Goal: Transaction & Acquisition: Download file/media

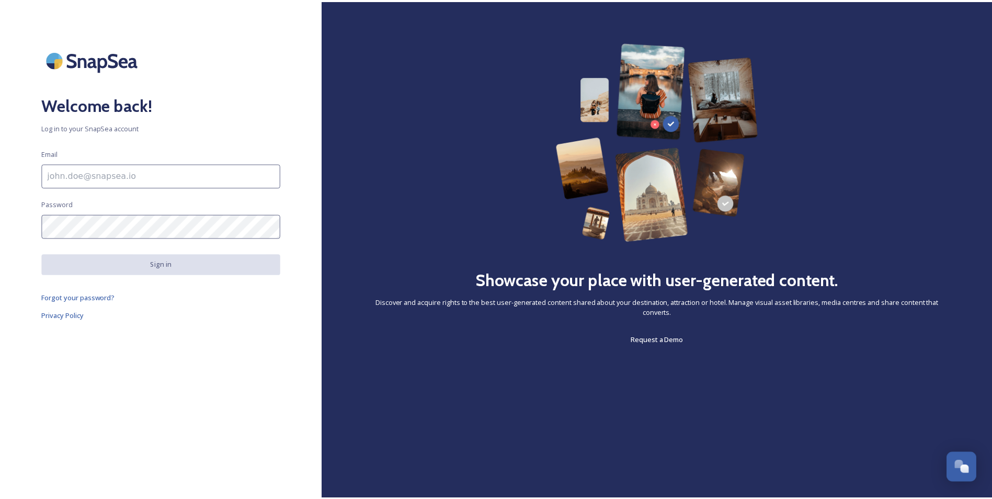
scroll to position [2642, 0]
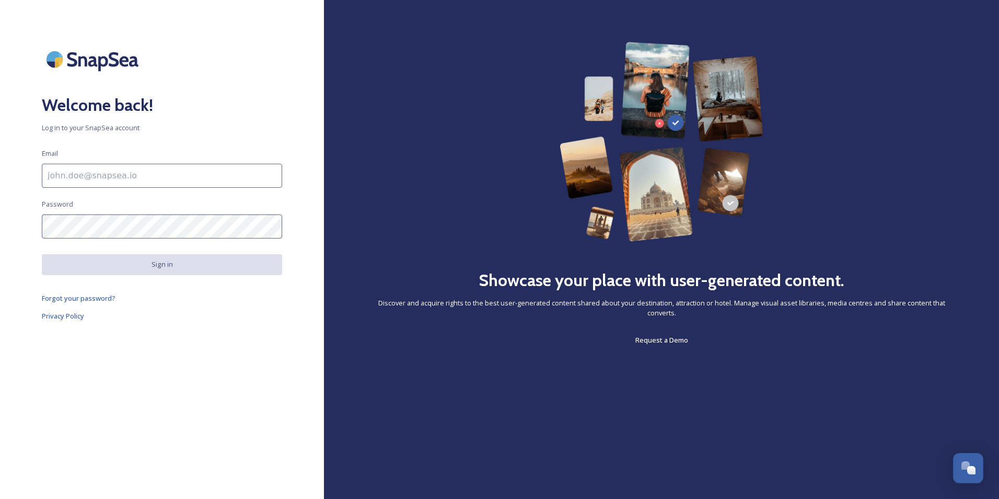
type input "[EMAIL_ADDRESS][DOMAIN_NAME]"
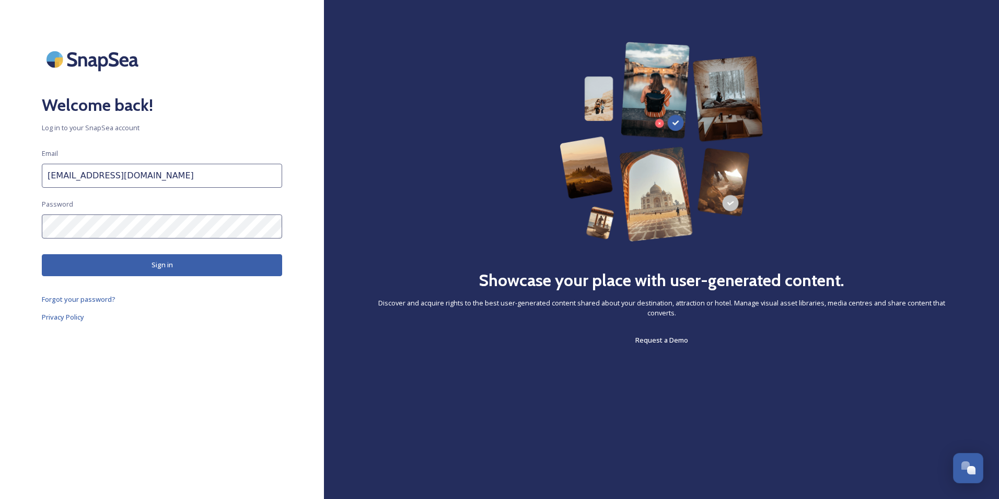
click at [177, 68] on div at bounding box center [162, 59] width 240 height 35
click at [169, 271] on button "Sign in" at bounding box center [162, 264] width 240 height 21
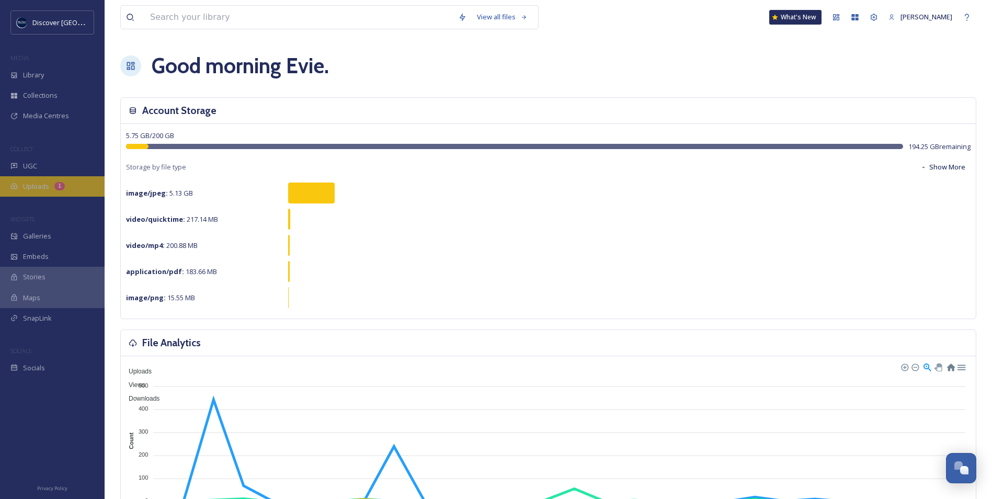
click at [73, 189] on div "Uploads 1" at bounding box center [52, 186] width 105 height 20
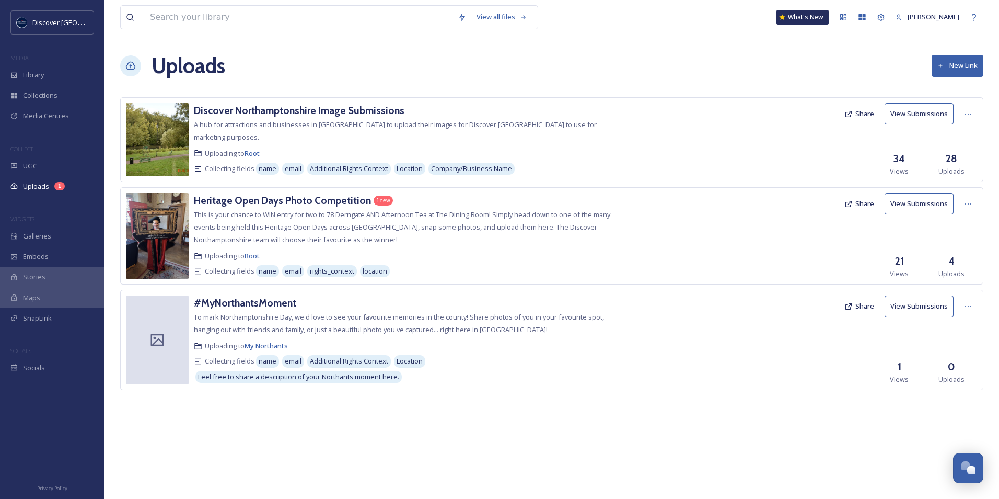
click at [919, 205] on button "View Submissions" at bounding box center [919, 203] width 69 height 21
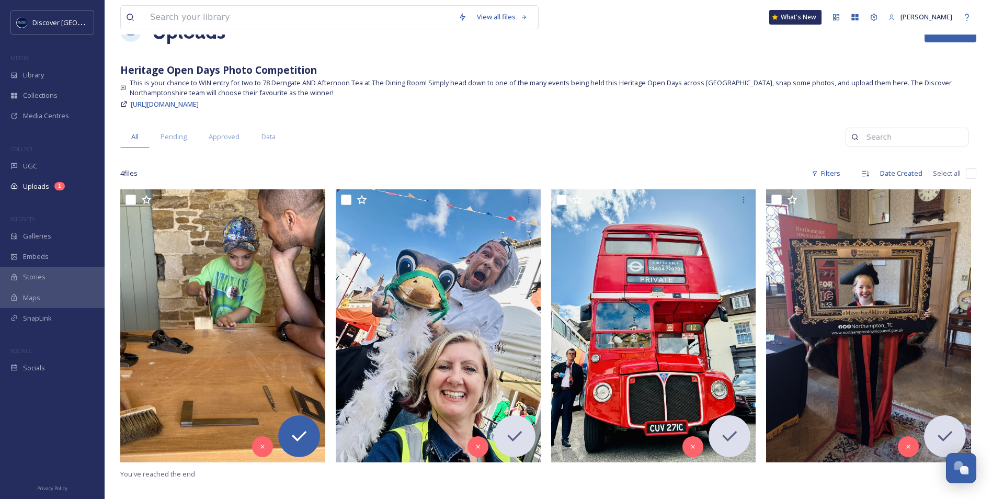
scroll to position [105, 0]
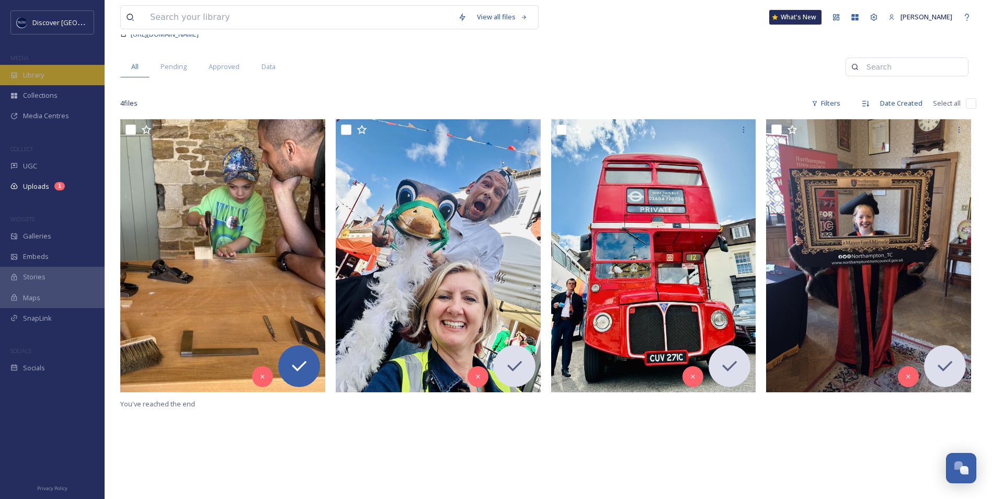
click at [49, 77] on div "Library" at bounding box center [52, 75] width 105 height 20
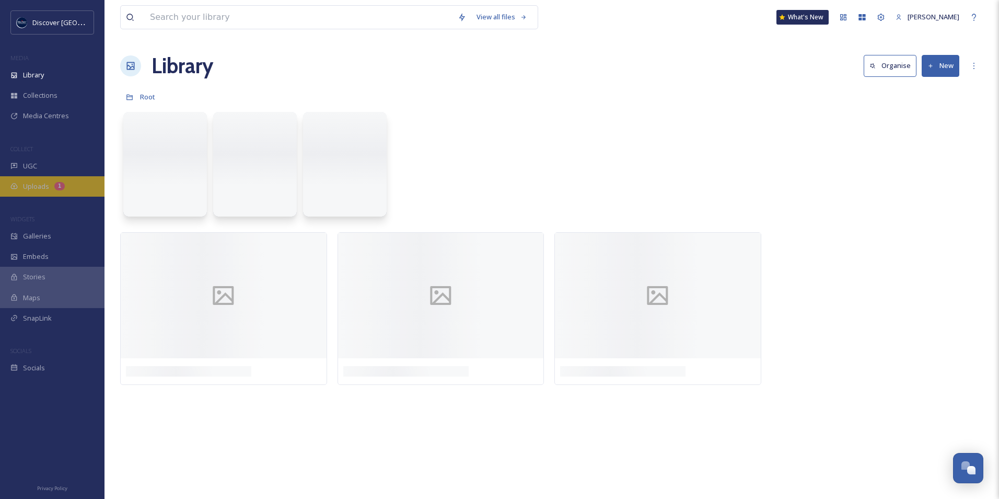
click at [73, 181] on div "Uploads 1" at bounding box center [52, 186] width 105 height 20
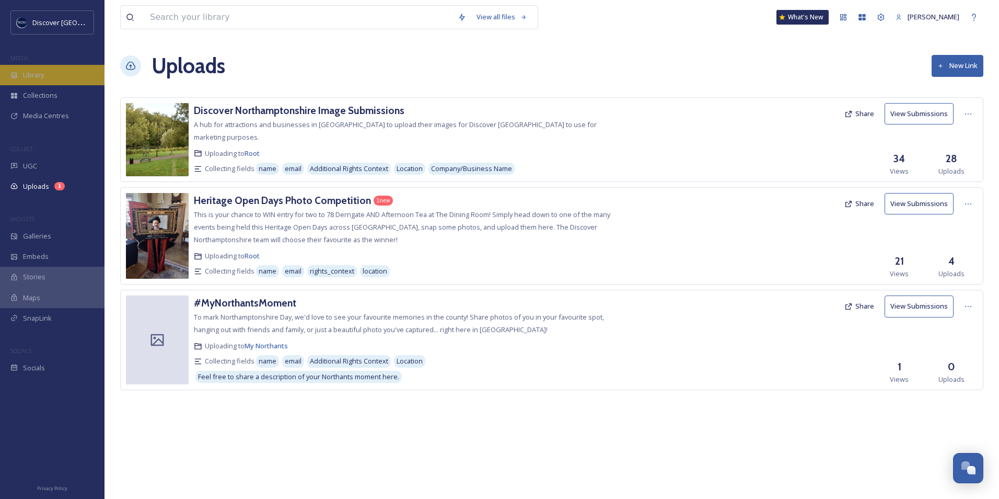
click at [56, 77] on div "Library" at bounding box center [52, 75] width 105 height 20
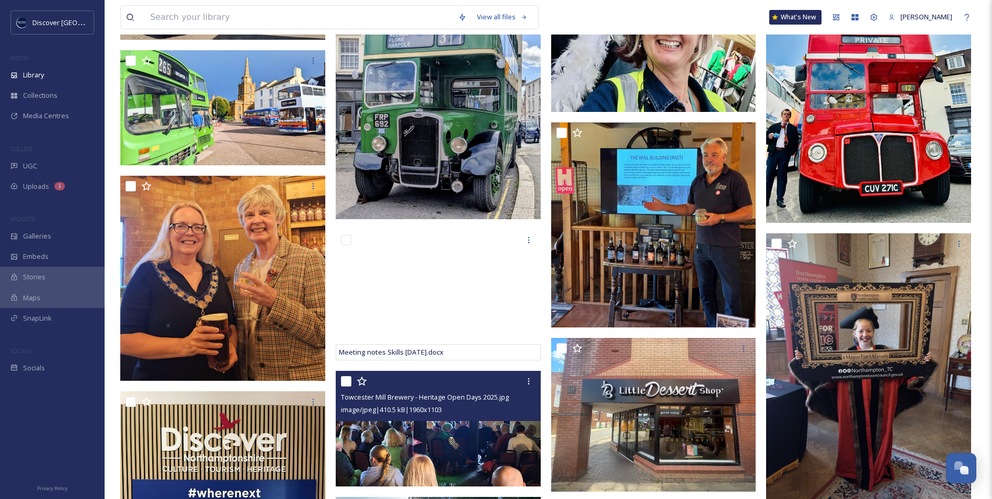
scroll to position [1934, 0]
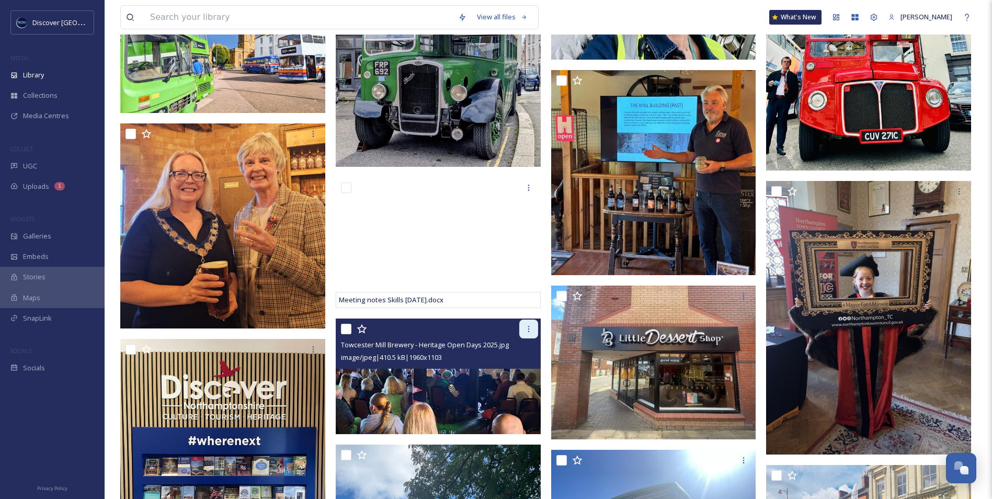
click at [526, 332] on icon at bounding box center [528, 329] width 8 height 8
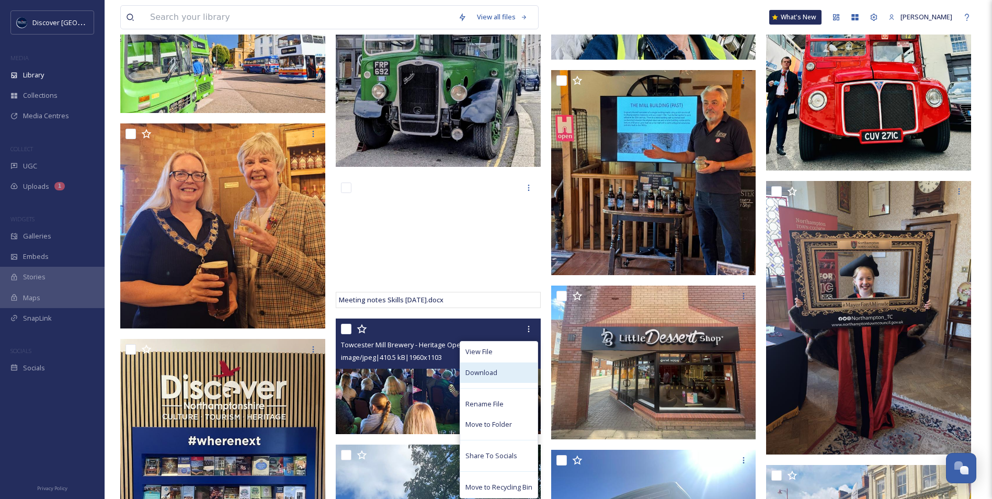
click at [493, 374] on span "Download" at bounding box center [481, 372] width 32 height 10
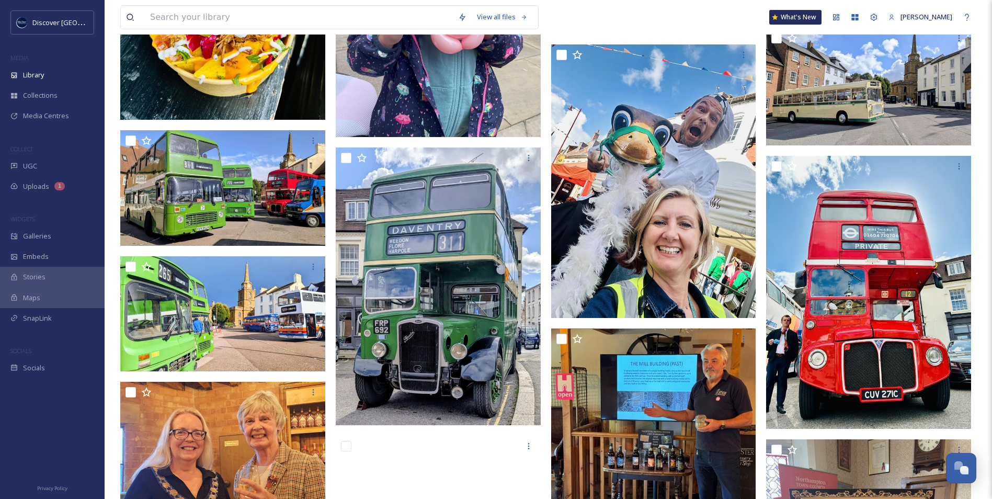
scroll to position [1673, 0]
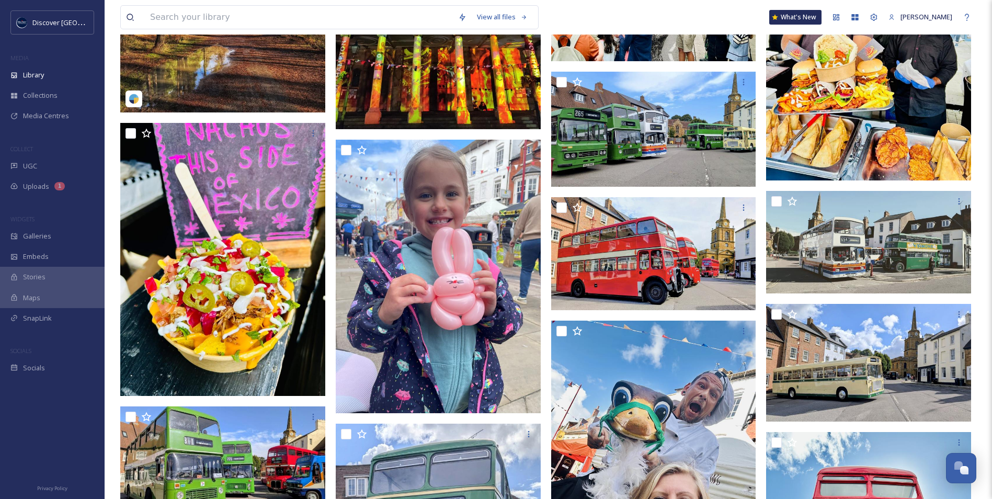
scroll to position [1359, 0]
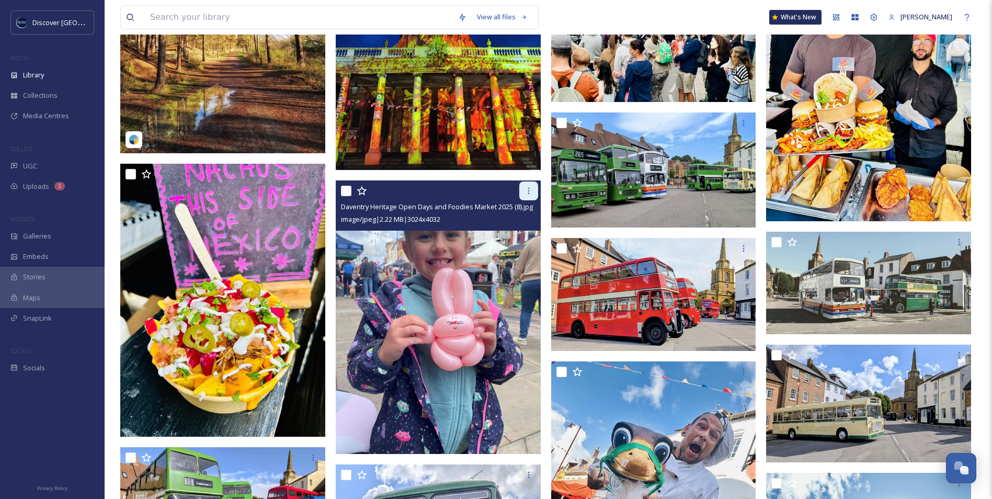
click at [529, 190] on icon at bounding box center [528, 191] width 8 height 8
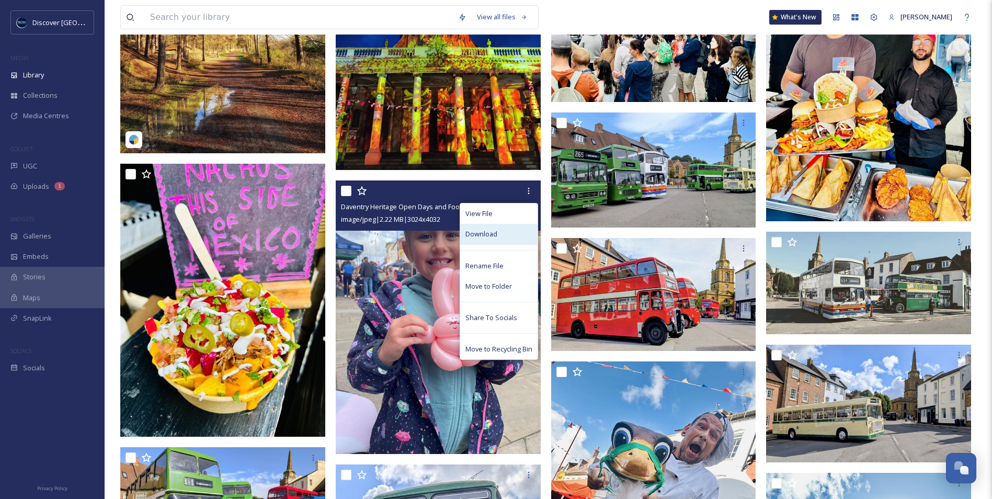
click at [494, 230] on span "Download" at bounding box center [481, 234] width 32 height 10
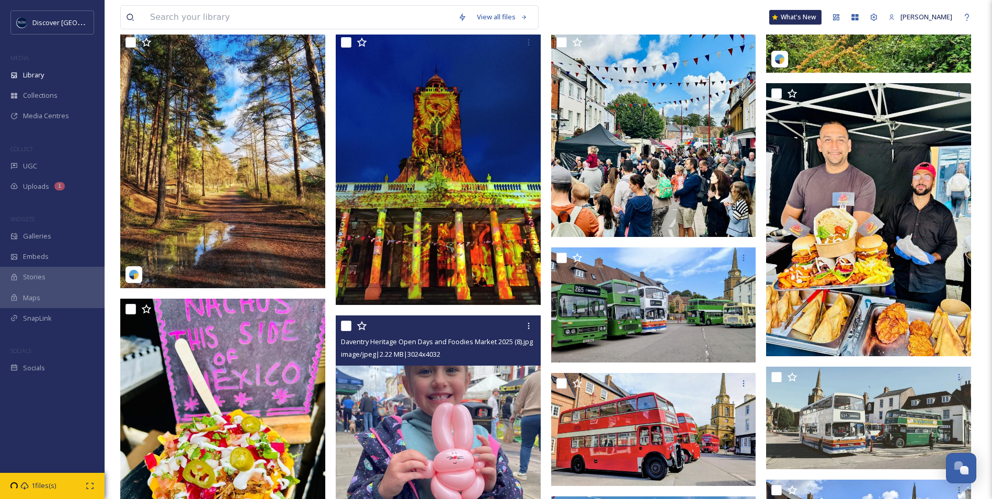
scroll to position [1202, 0]
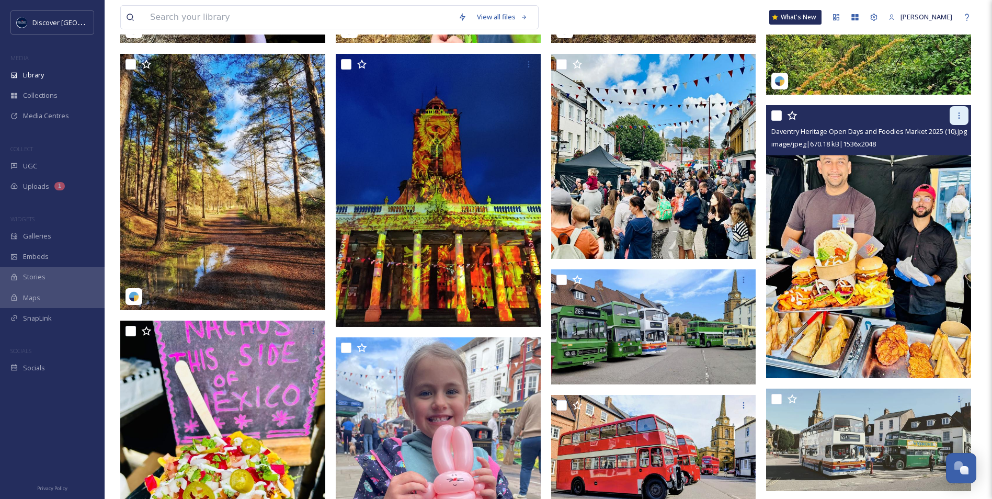
click at [956, 114] on icon at bounding box center [958, 115] width 8 height 8
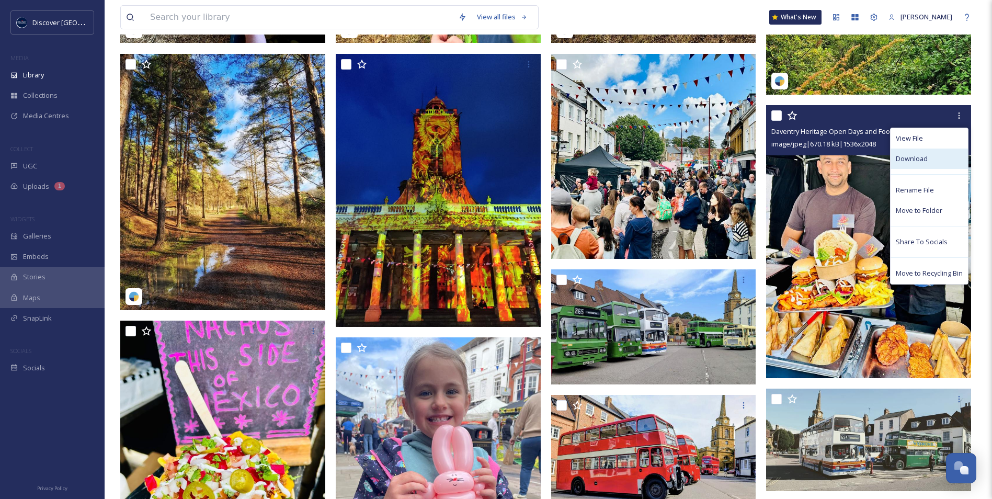
click at [921, 162] on span "Download" at bounding box center [911, 159] width 32 height 10
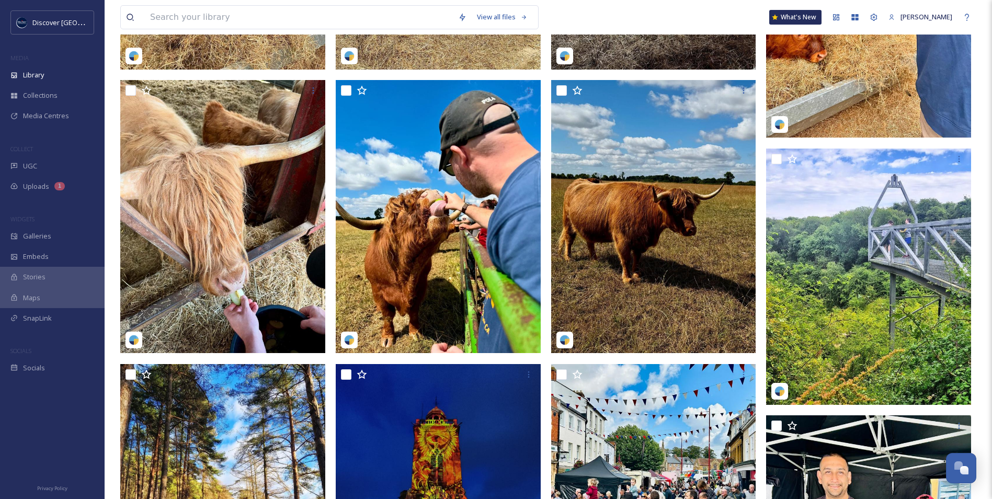
scroll to position [784, 0]
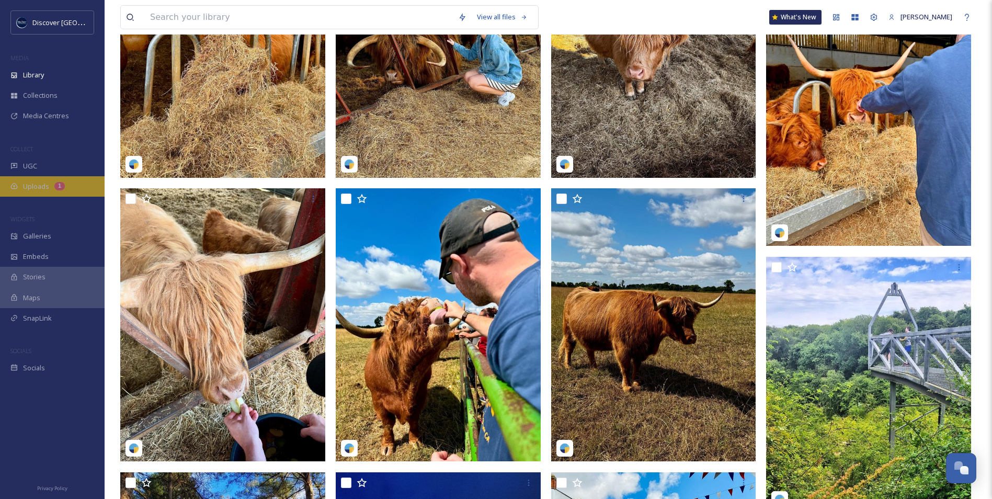
click at [38, 184] on span "Uploads" at bounding box center [36, 186] width 26 height 10
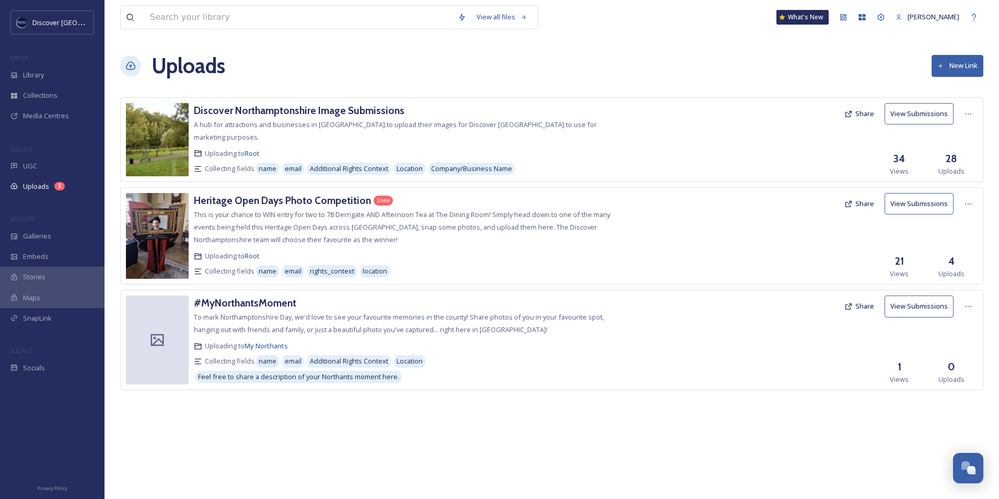
click at [868, 206] on button "Share" at bounding box center [859, 203] width 40 height 20
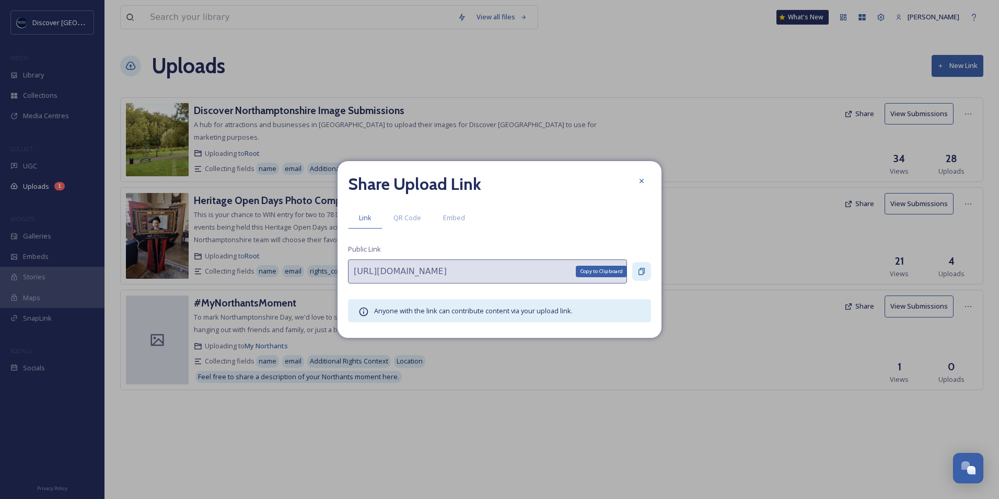
click at [644, 274] on icon at bounding box center [642, 271] width 8 height 8
